Goal: Register for event/course

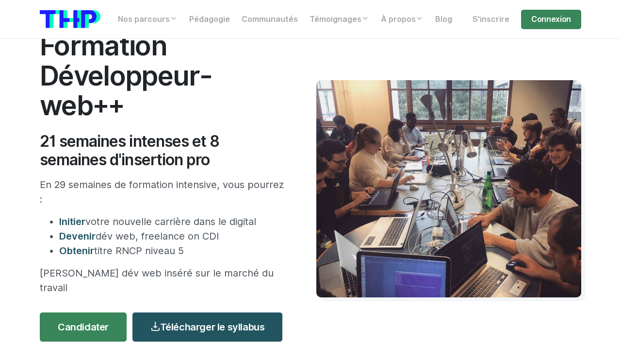
scroll to position [84, 0]
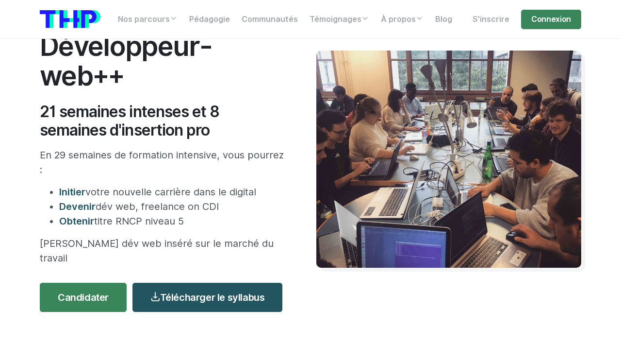
click at [134, 193] on li "Initier votre nouvelle carrière dans le digital" at bounding box center [173, 191] width 228 height 15
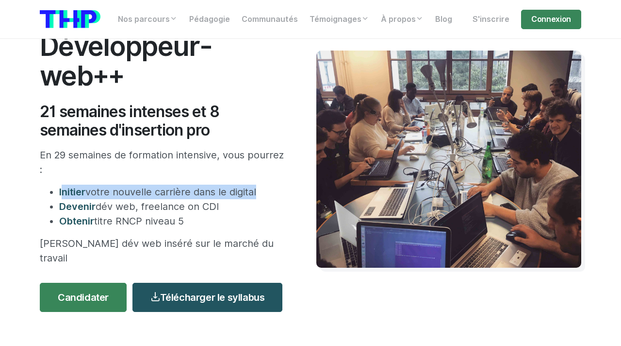
click at [139, 221] on li "Obtenir titre RNCP niveau 5" at bounding box center [173, 221] width 228 height 15
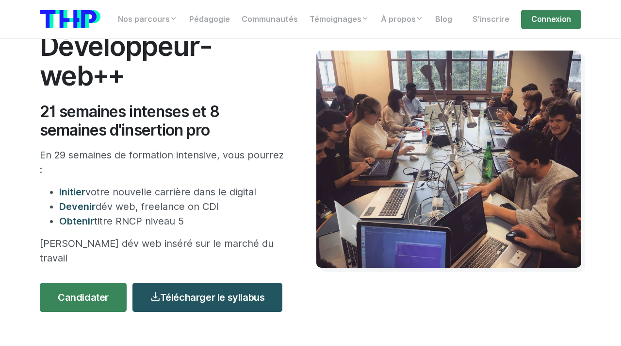
click at [139, 221] on li "Obtenir titre RNCP niveau 5" at bounding box center [173, 221] width 228 height 15
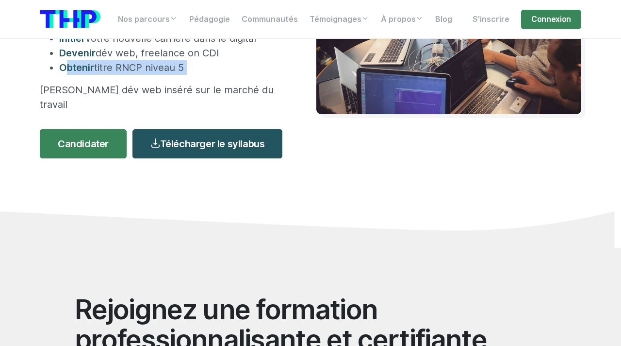
scroll to position [231, 0]
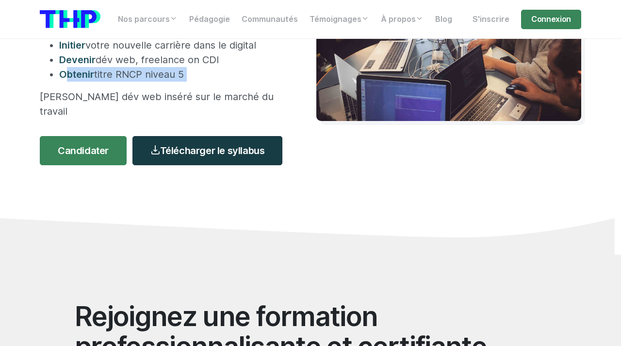
click at [227, 139] on link "Télécharger le syllabus" at bounding box center [208, 150] width 150 height 29
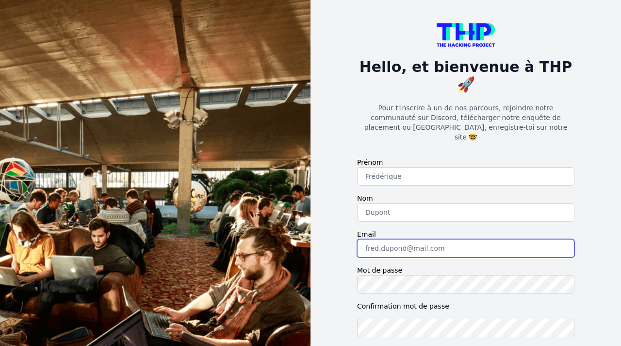
type input "[EMAIL_ADDRESS][DOMAIN_NAME]"
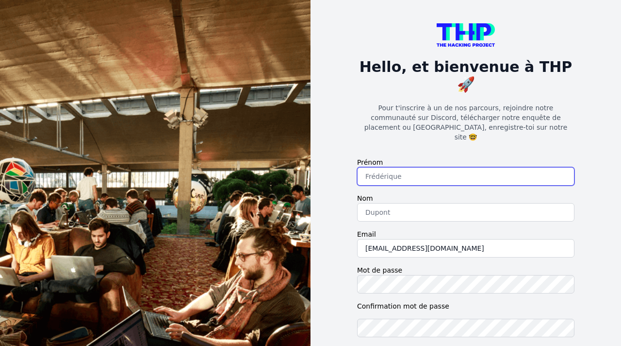
click at [405, 167] on input "text" at bounding box center [465, 176] width 217 height 18
type input "kim"
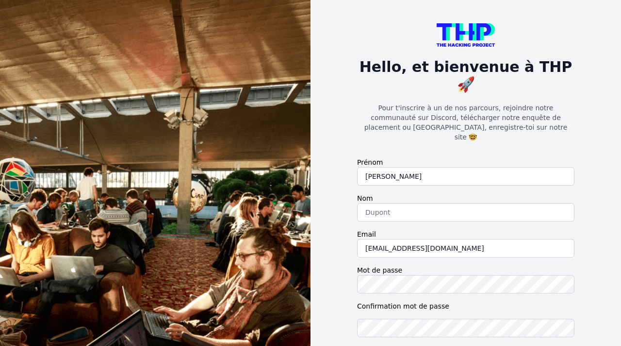
click at [400, 196] on form "Prénom kim Nom Email kjmerren@icloud.com Mot de passe Confirmation mot de passe…" at bounding box center [465, 279] width 217 height 245
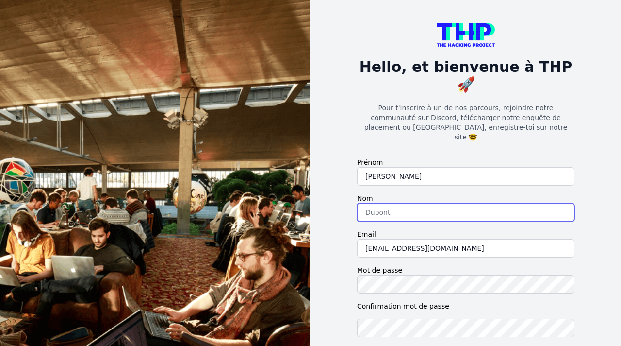
click at [396, 203] on input "text" at bounding box center [465, 212] width 217 height 18
type input "merren"
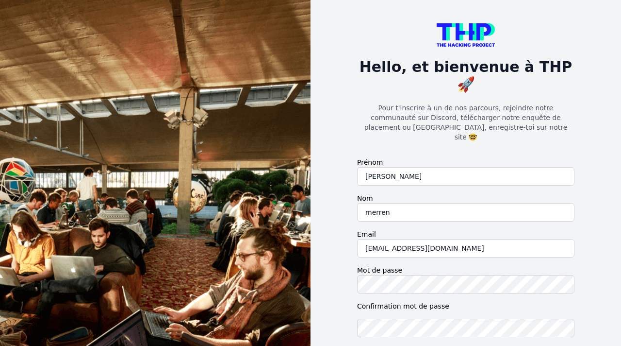
checkbox input "true"
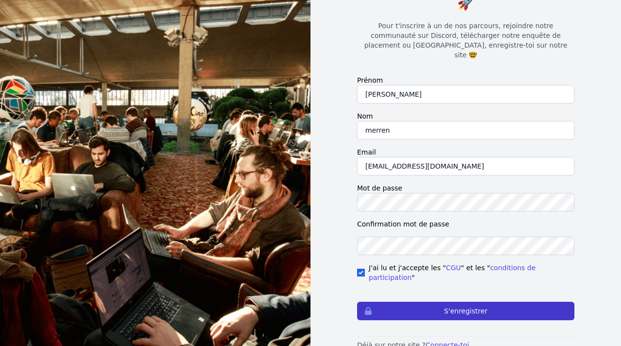
click at [408, 301] on button "S'enregistrer" at bounding box center [465, 310] width 217 height 18
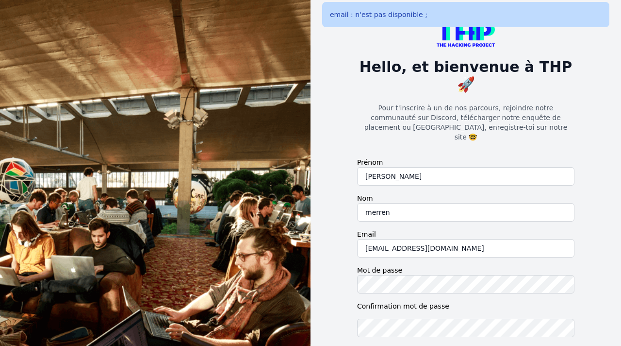
scroll to position [82, 0]
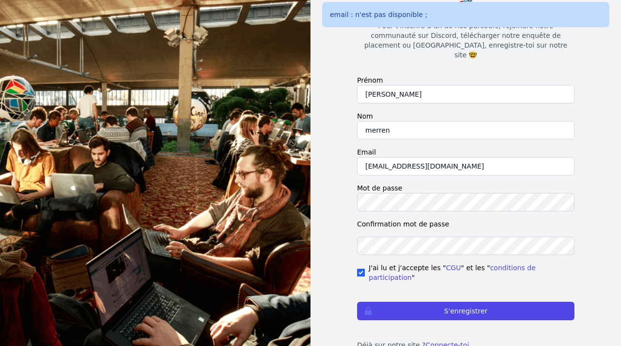
click at [435, 340] on p "Déjà sur notre site ? Connecte-toi." at bounding box center [465, 345] width 217 height 10
click at [436, 341] on link "Connecte-toi." at bounding box center [449, 345] width 46 height 8
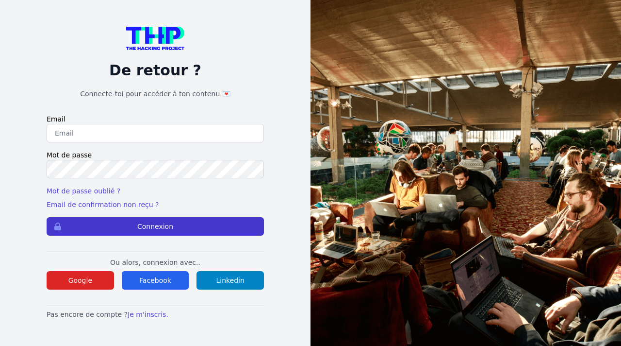
type input "[EMAIL_ADDRESS][DOMAIN_NAME]"
click at [151, 230] on button "Connexion" at bounding box center [155, 226] width 217 height 18
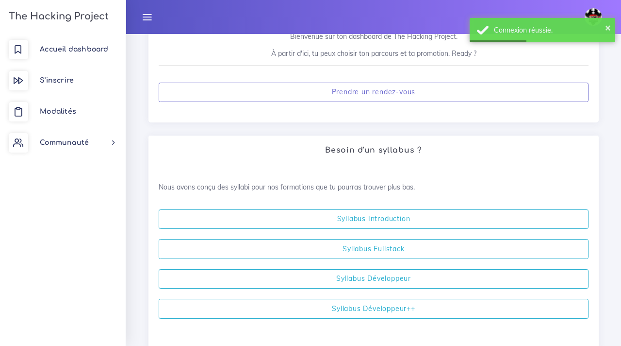
scroll to position [141, 0]
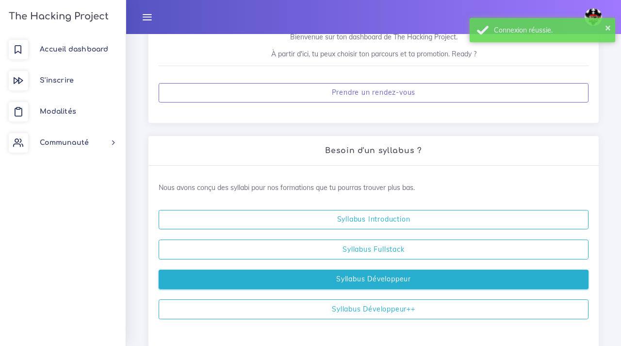
click at [309, 274] on link "Syllabus Développeur" at bounding box center [374, 279] width 430 height 20
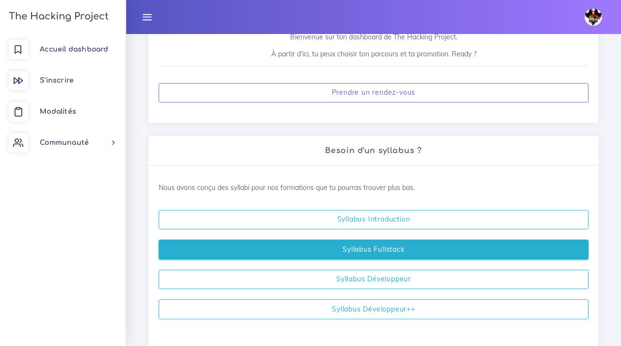
click at [349, 246] on link "Syllabus Fullstack" at bounding box center [374, 249] width 430 height 20
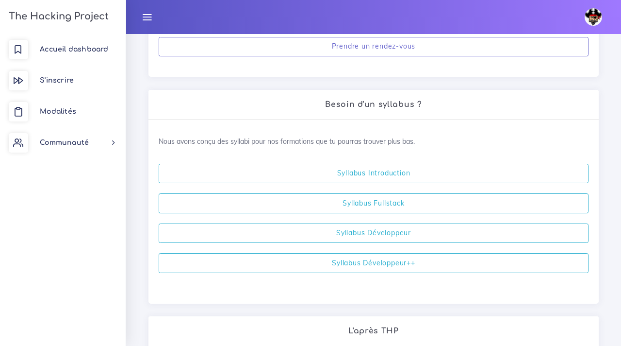
scroll to position [188, 0]
click at [41, 108] on span "Modalités" at bounding box center [58, 111] width 36 height 7
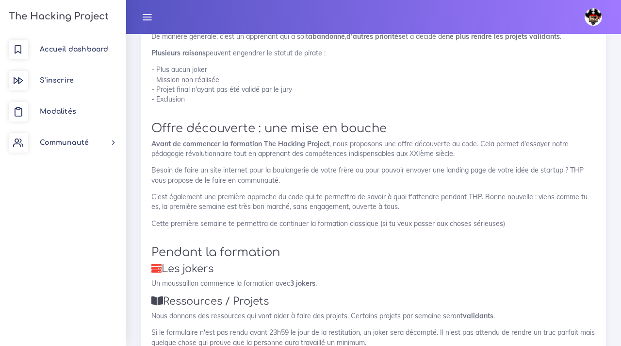
scroll to position [398, 0]
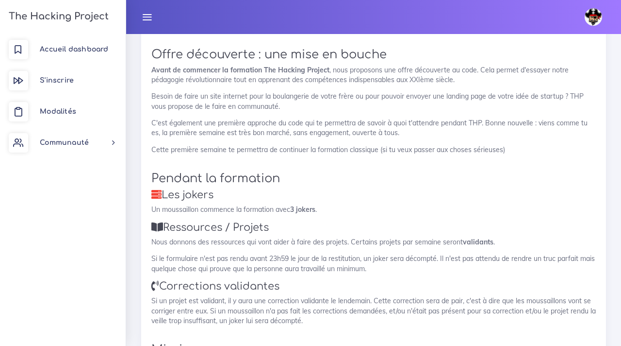
scroll to position [472, 0]
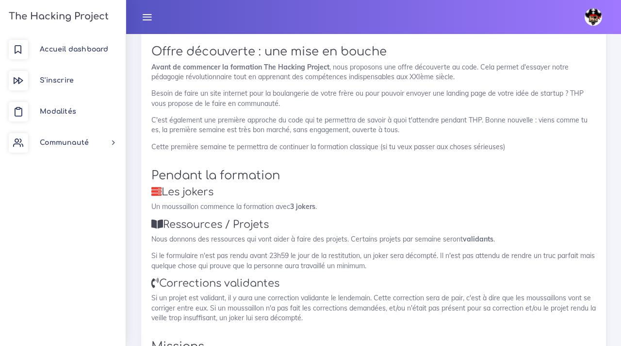
click at [197, 235] on p "Nous donnons des ressources qui vont aider à faire des projets. Certains projet…" at bounding box center [373, 239] width 445 height 10
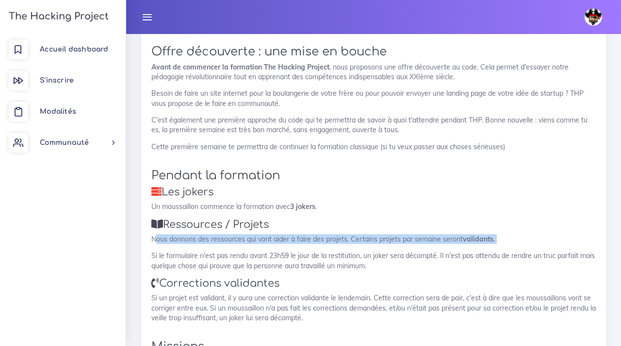
click at [196, 269] on p "Si le formulaire n'est pas rendu avant 23h59 le jour de la restitution, un joke…" at bounding box center [373, 260] width 445 height 20
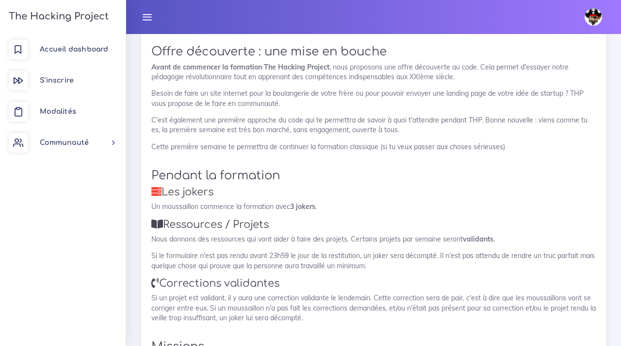
click at [196, 269] on p "Si le formulaire n'est pas rendu avant 23h59 le jour de la restitution, un joke…" at bounding box center [373, 260] width 445 height 20
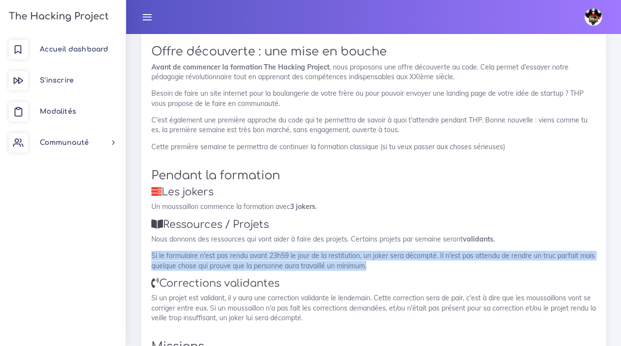
click at [205, 295] on p "Si un projet est validant, il y aura une correction validante le lendemain. Cet…" at bounding box center [373, 308] width 445 height 30
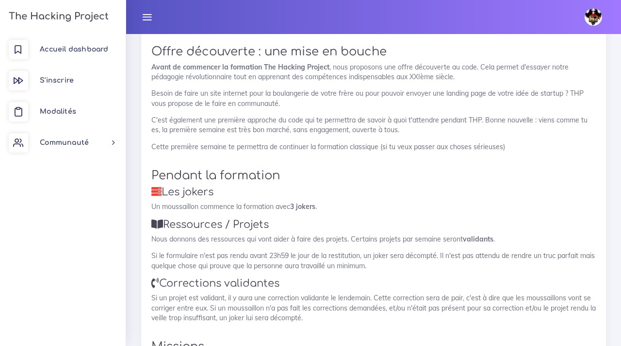
click at [205, 295] on p "Si un projet est validant, il y aura une correction validante le lendemain. Cet…" at bounding box center [373, 308] width 445 height 30
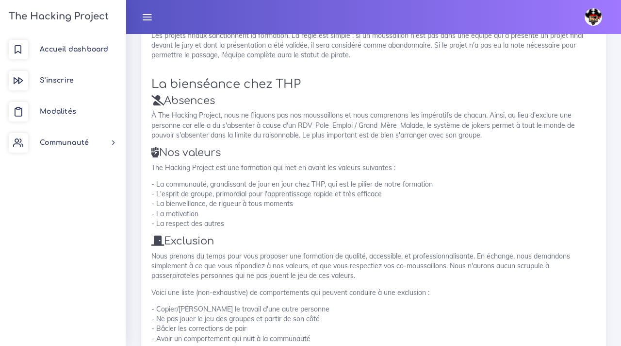
scroll to position [1367, 0]
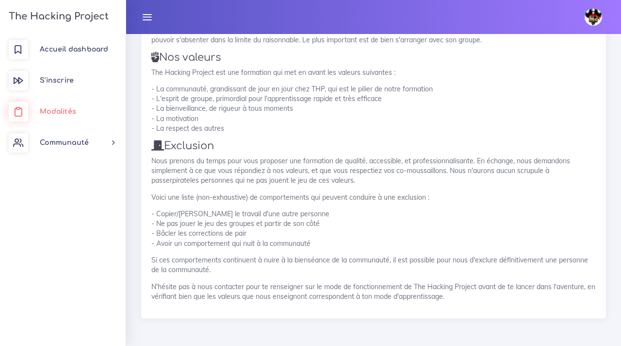
click at [94, 117] on link "Modalités" at bounding box center [63, 111] width 126 height 31
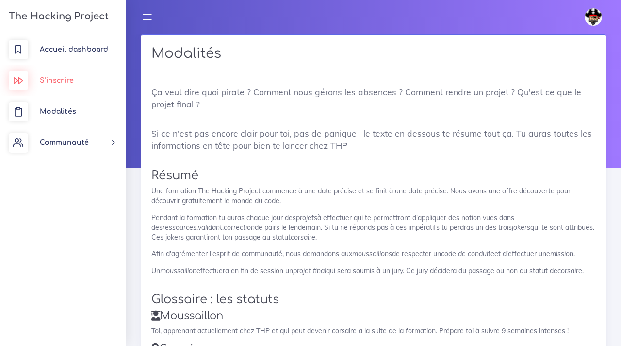
click at [80, 73] on link "S'inscrire" at bounding box center [63, 80] width 126 height 31
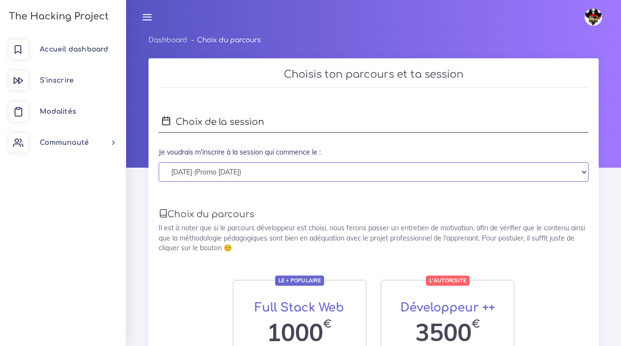
click at [292, 178] on select "lundi 06 octobre 2025 (Promo Octobre 2025) lundi 05 janvier 2026 (Promo Janvier…" at bounding box center [374, 172] width 430 height 20
click at [159, 162] on select "lundi 06 octobre 2025 (Promo Octobre 2025) lundi 05 janvier 2026 (Promo Janvier…" at bounding box center [374, 172] width 430 height 20
click at [266, 169] on select "lundi 06 octobre 2025 (Promo Octobre 2025) lundi 05 janvier 2026 (Promo Janvier…" at bounding box center [374, 172] width 430 height 20
select select "395"
click at [159, 162] on select "lundi 06 octobre 2025 (Promo Octobre 2025) lundi 05 janvier 2026 (Promo Janvier…" at bounding box center [374, 172] width 430 height 20
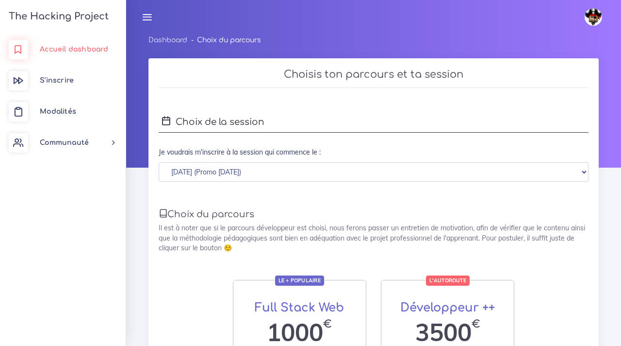
click at [103, 46] on span "Accueil dashboard" at bounding box center [74, 49] width 68 height 7
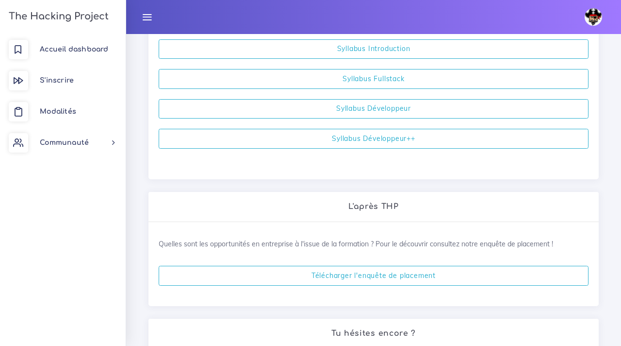
scroll to position [309, 0]
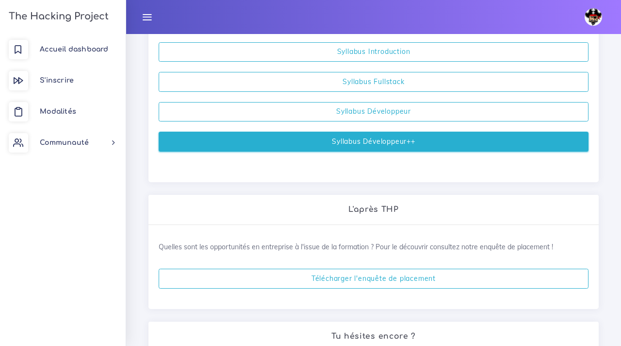
click at [366, 143] on link "Syllabus Développeur++" at bounding box center [374, 142] width 430 height 20
